Goal: Information Seeking & Learning: Learn about a topic

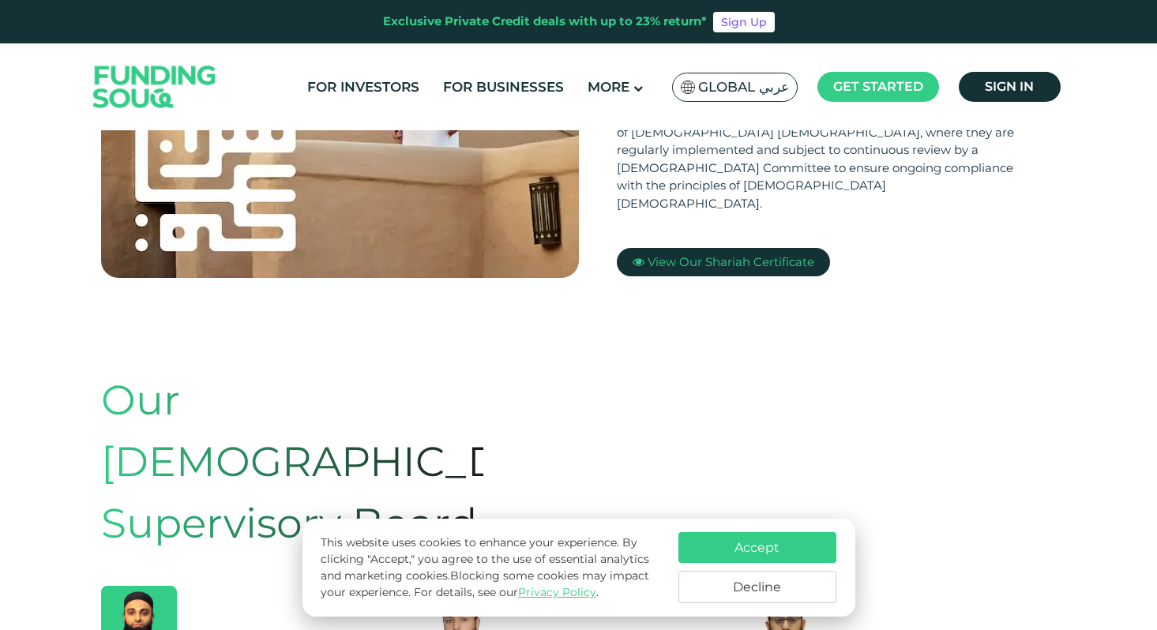
click at [695, 87] on img at bounding box center [688, 87] width 14 height 13
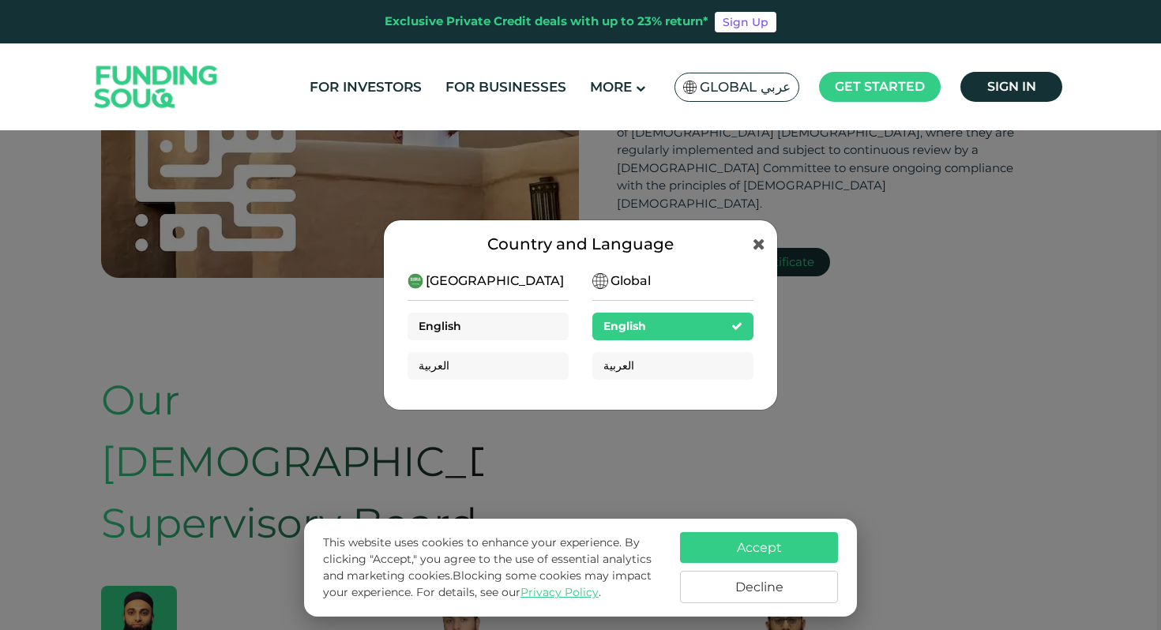
click at [508, 317] on div "English" at bounding box center [487, 327] width 161 height 28
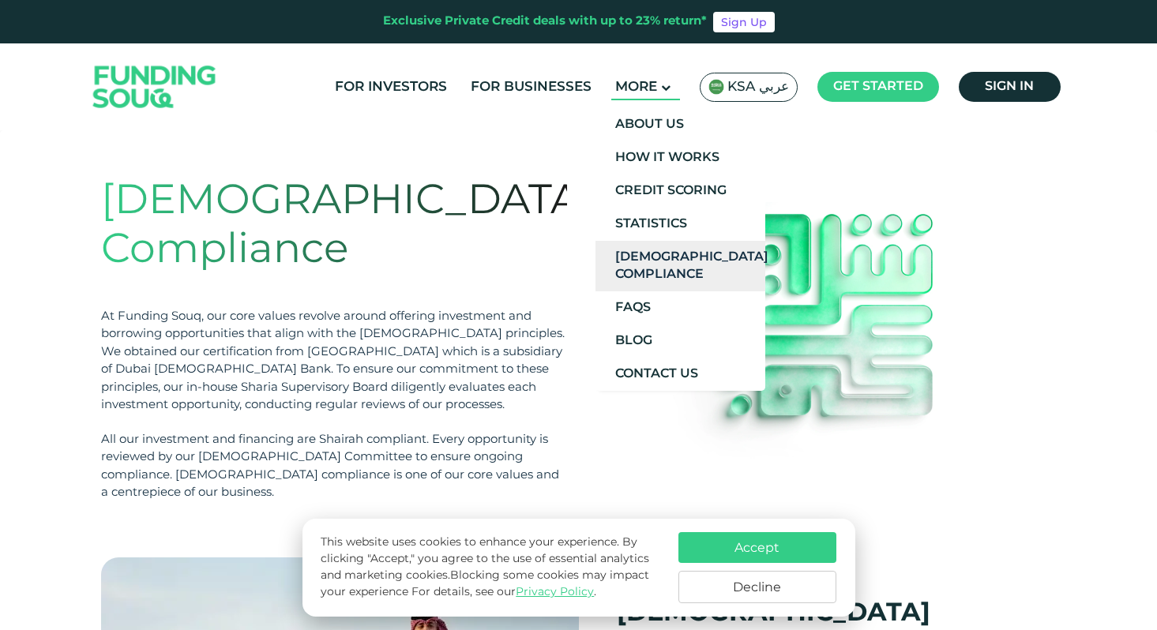
click at [654, 272] on link "[DEMOGRAPHIC_DATA] Compliance" at bounding box center [680, 266] width 170 height 51
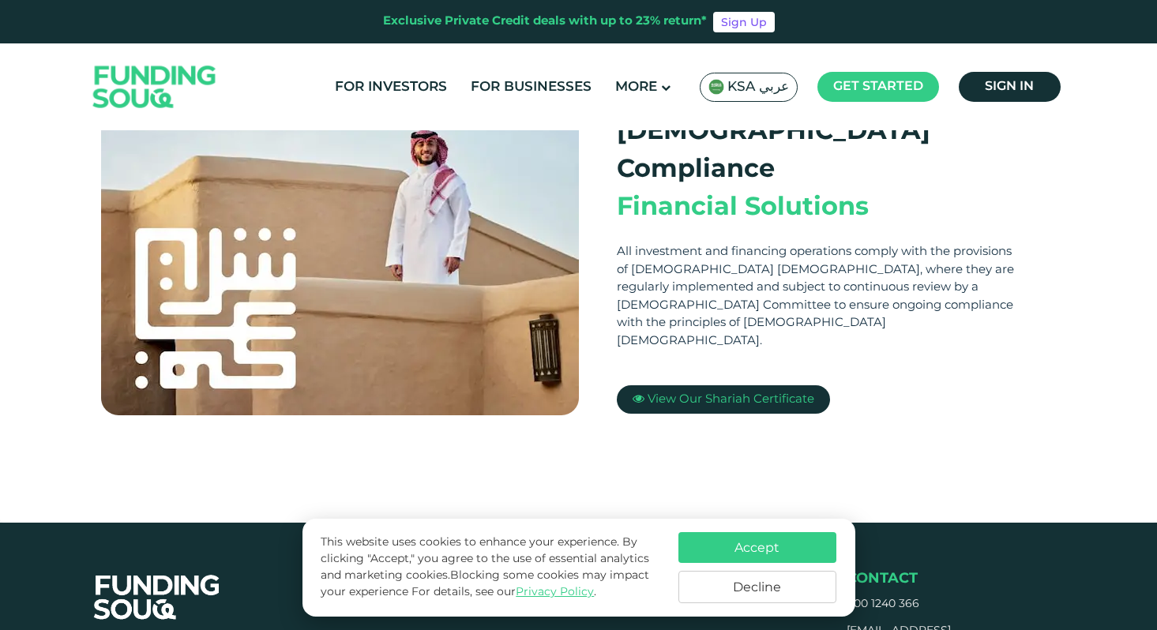
scroll to position [476, 0]
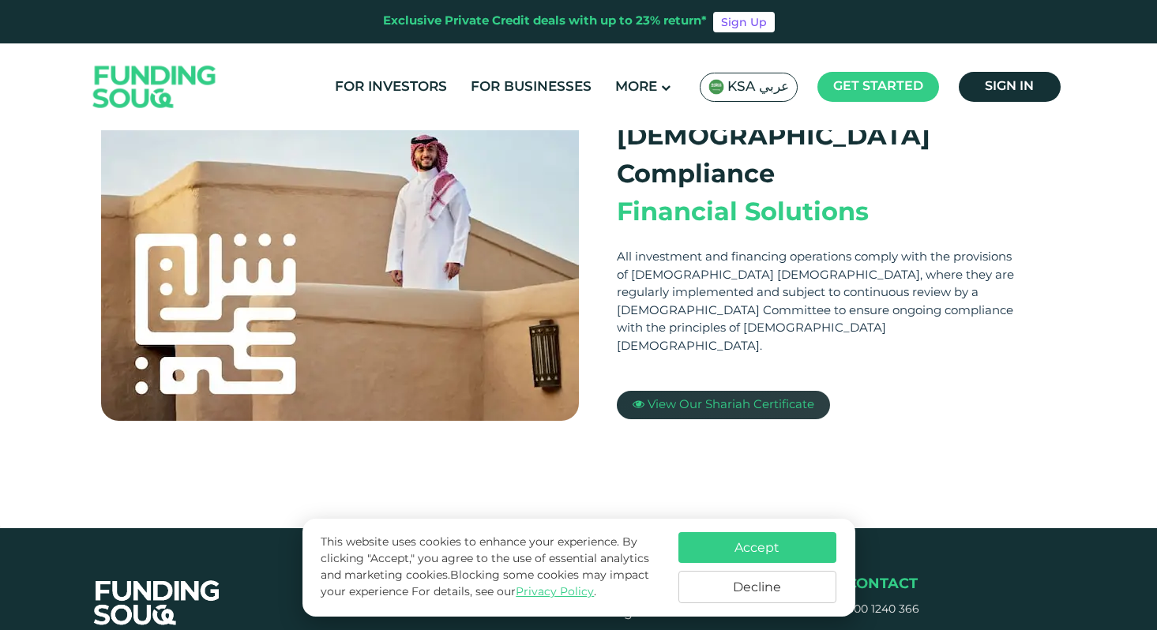
click at [663, 399] on span "View Our Shariah Certificate" at bounding box center [730, 404] width 167 height 11
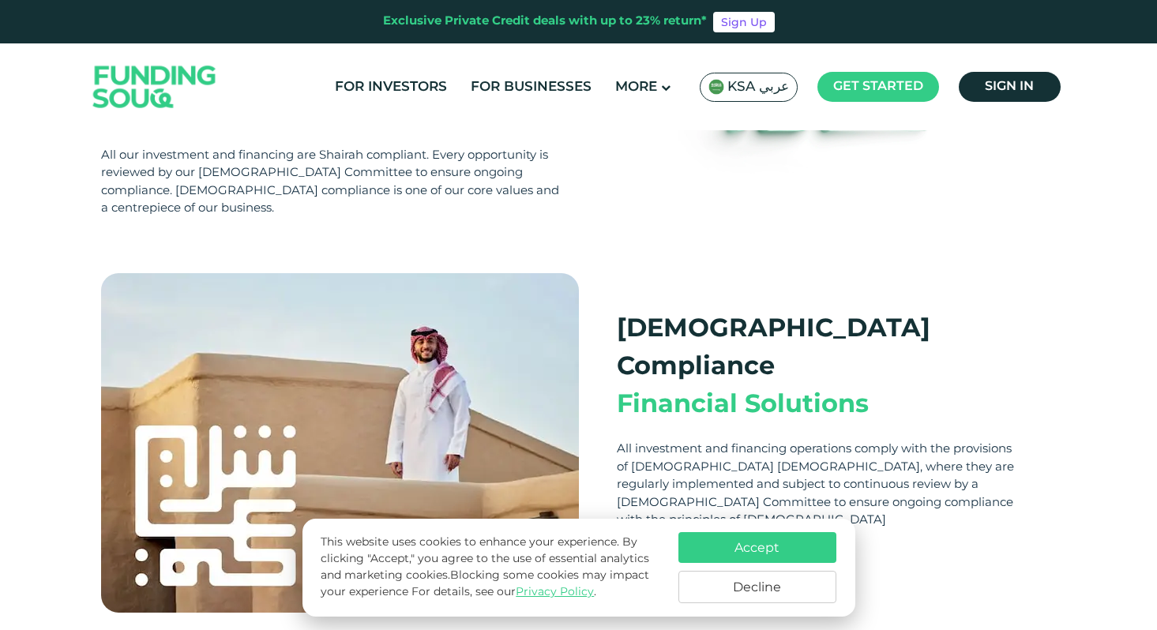
scroll to position [0, 0]
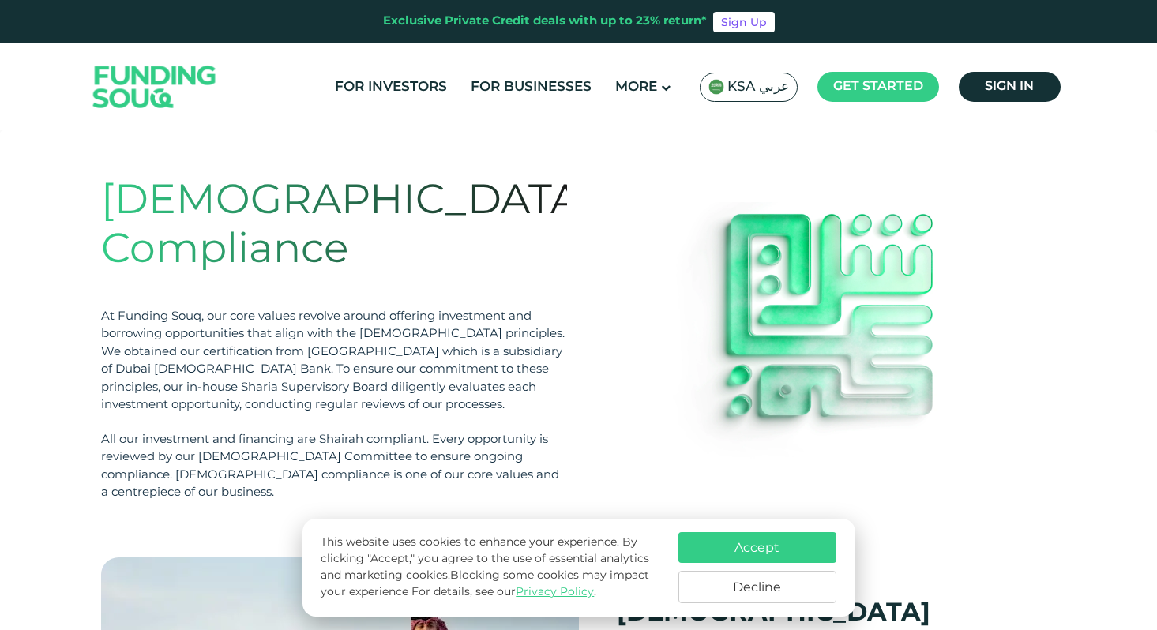
drag, startPoint x: 632, startPoint y: 88, endPoint x: 569, endPoint y: 136, distance: 79.4
click at [569, 136] on div "Shariah Compliance At Funding Souq, our core values revolve around offering inv…" at bounding box center [578, 567] width 1157 height 874
click at [142, 85] on img at bounding box center [154, 87] width 155 height 80
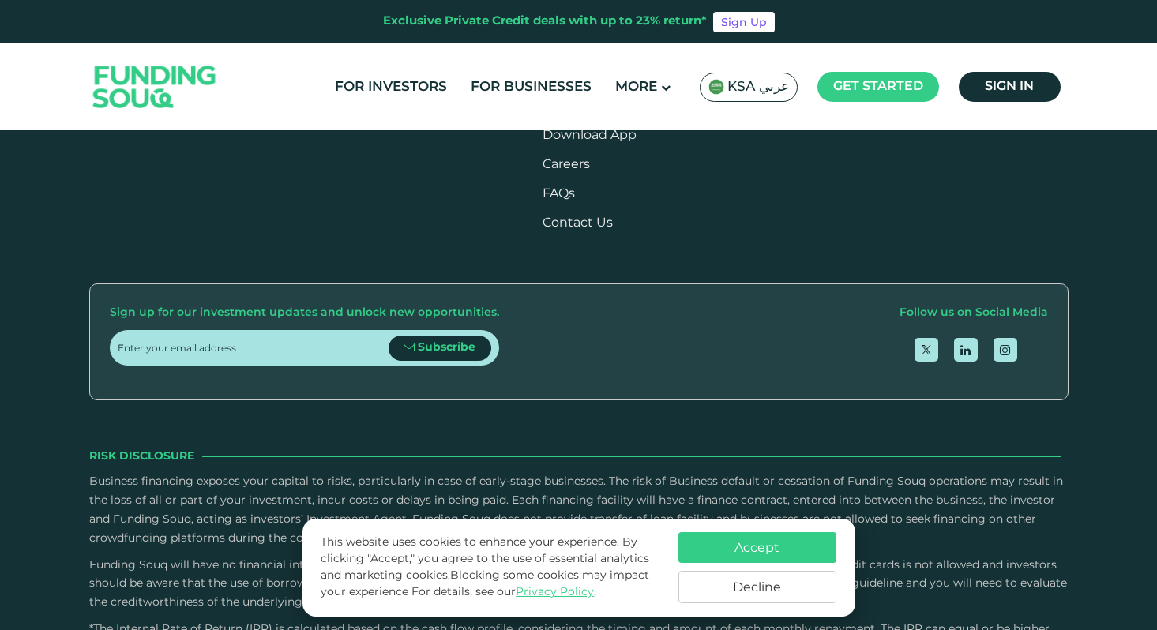
scroll to position [1907, 0]
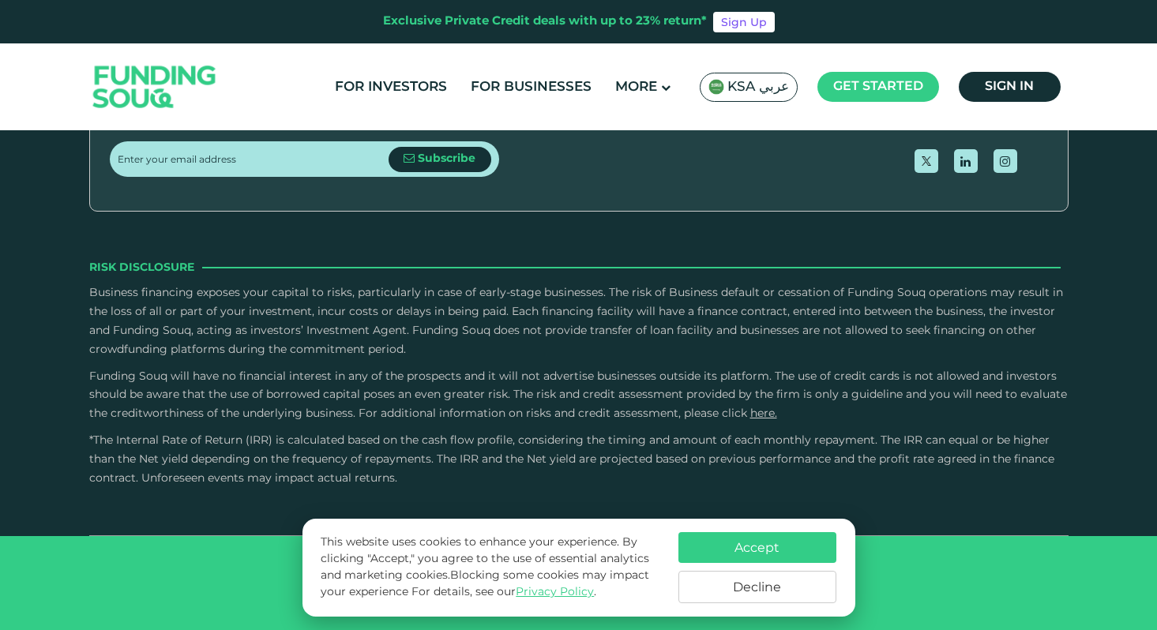
type tc-range-slider "4"
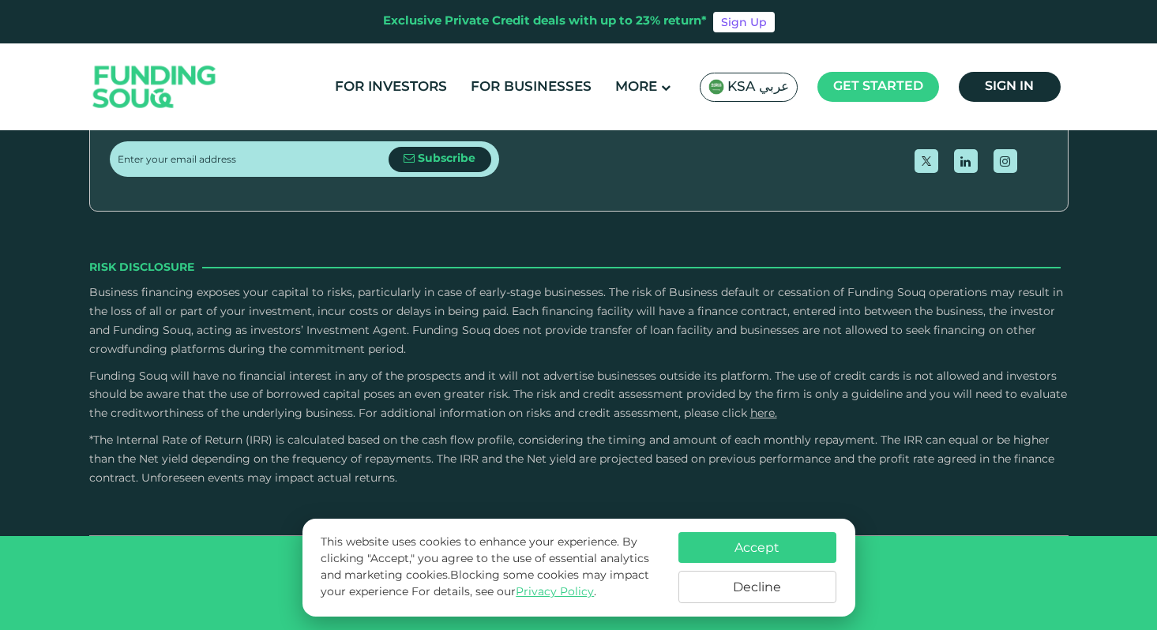
drag, startPoint x: 536, startPoint y: 248, endPoint x: 464, endPoint y: 282, distance: 79.5
